Goal: Find specific page/section: Find specific page/section

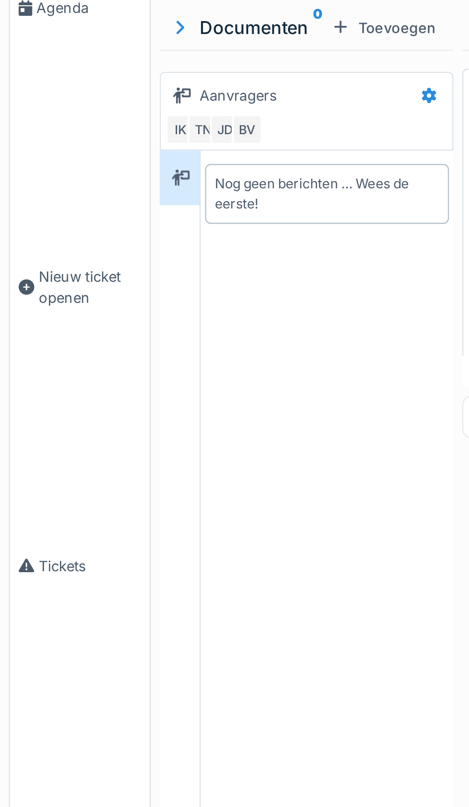
click at [28, 106] on span "Agenda" at bounding box center [38, 101] width 45 height 9
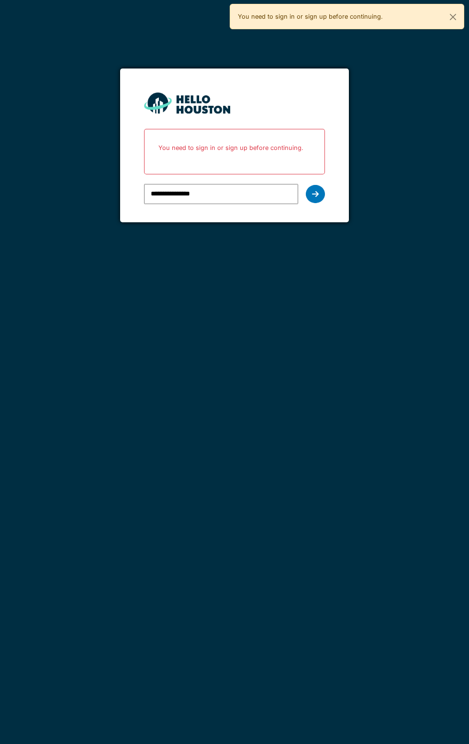
click at [316, 193] on icon at bounding box center [315, 194] width 7 height 8
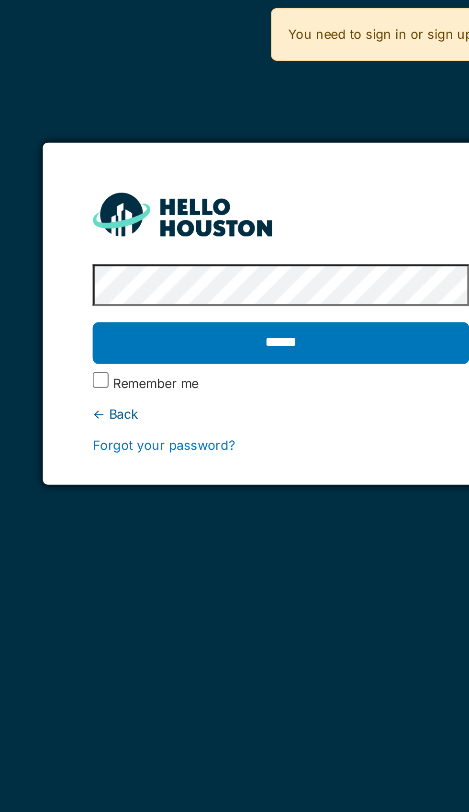
click at [251, 165] on input "******" at bounding box center [234, 165] width 181 height 20
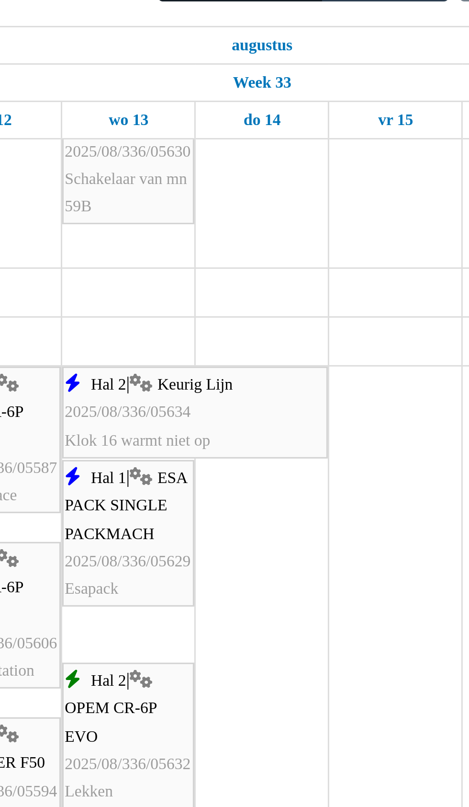
scroll to position [117, 0]
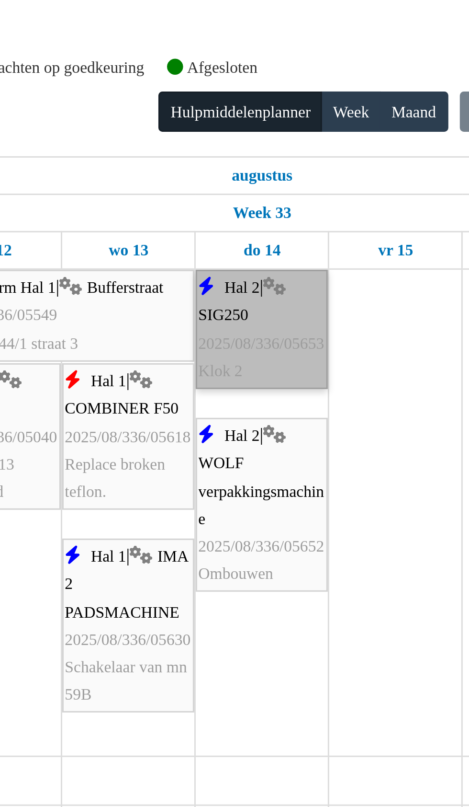
click at [296, 165] on link "Hal 2 | SIG250 2025/08/336/05653 Klok 2" at bounding box center [298, 152] width 44 height 40
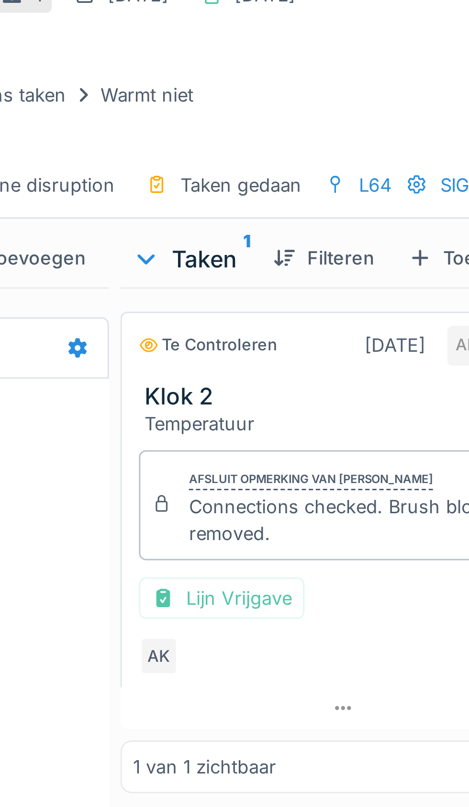
scroll to position [1, 0]
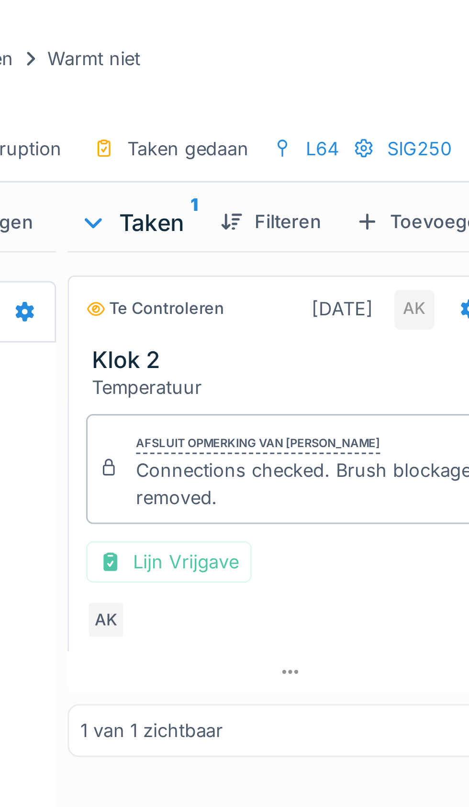
click at [216, 237] on div "AK" at bounding box center [212, 233] width 13 height 13
click at [305, 227] on div "AK" at bounding box center [274, 233] width 137 height 13
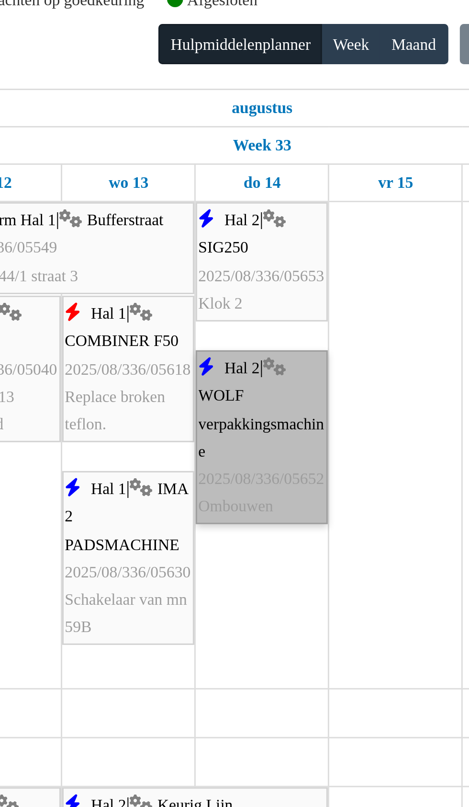
click at [302, 227] on link "Hal 2 | WOLF verpakkingsmachine 2025/08/336/05652 Ombouwen" at bounding box center [298, 210] width 44 height 58
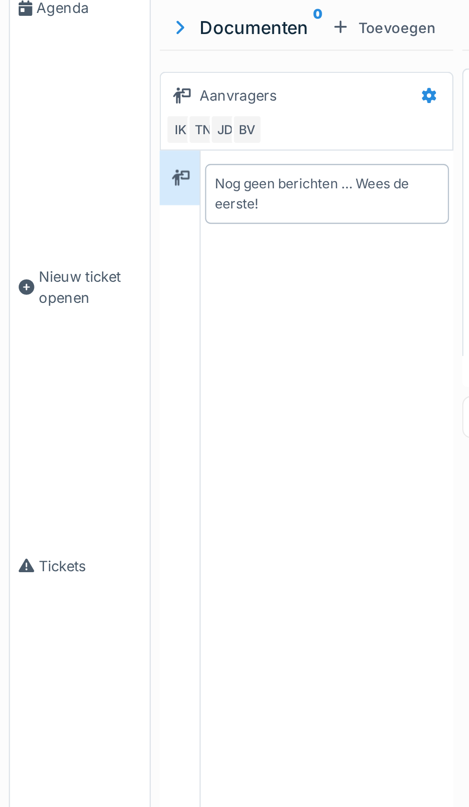
click at [33, 106] on span "Agenda" at bounding box center [38, 101] width 45 height 9
